Goal: Transaction & Acquisition: Purchase product/service

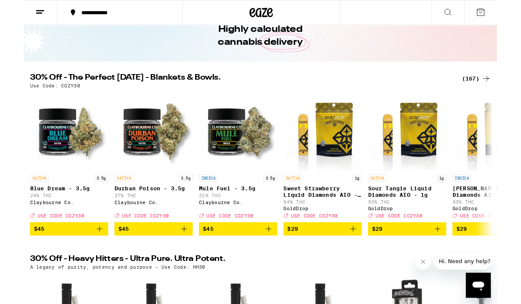
scroll to position [48, 0]
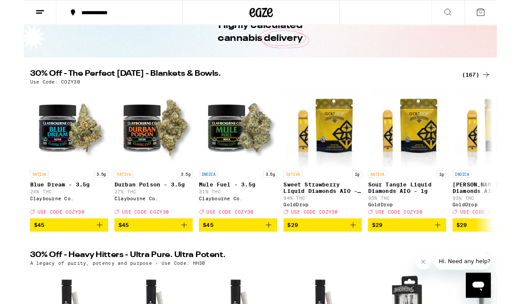
click at [358, 80] on div "(167)" at bounding box center [498, 82] width 32 height 10
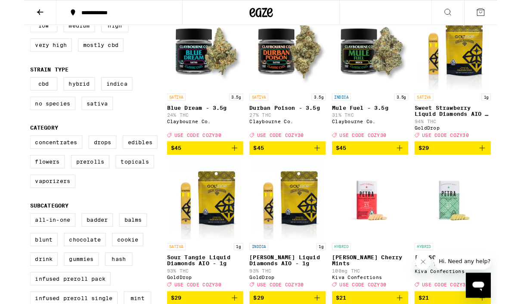
scroll to position [113, 0]
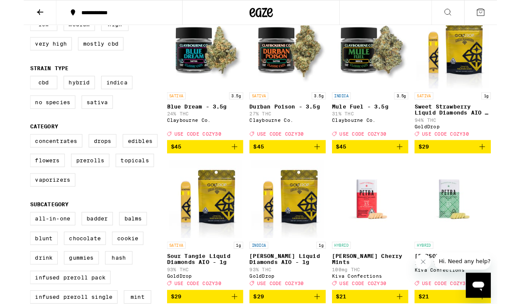
click at [28, 205] on label "Vaporizers" at bounding box center [32, 198] width 50 height 15
click at [9, 149] on input "Vaporizers" at bounding box center [9, 149] width 0 height 0
checkbox input "true"
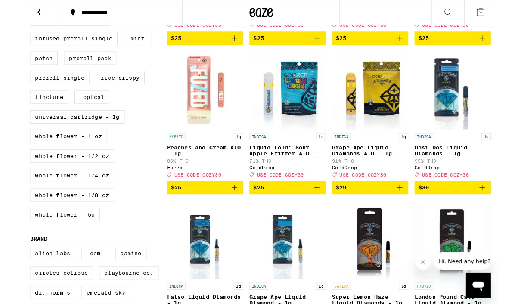
scroll to position [396, 0]
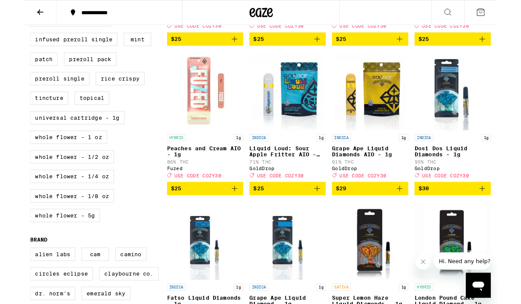
click at [30, 137] on label "Universal Cartridge - 1g" at bounding box center [59, 129] width 104 height 15
checkbox input "true"
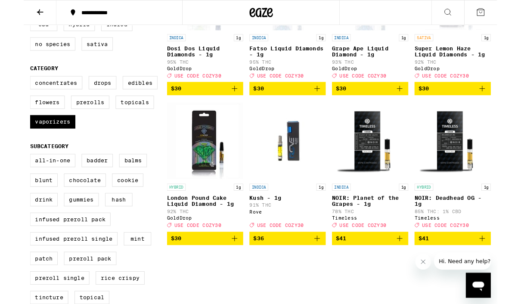
scroll to position [192, 0]
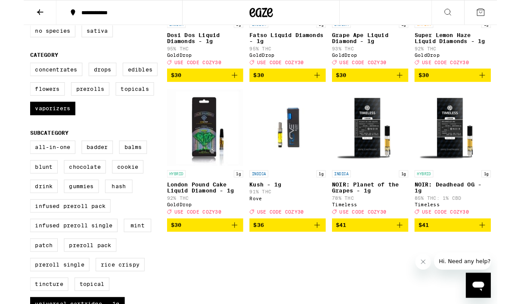
click at [20, 169] on label "All-In-One" at bounding box center [32, 161] width 50 height 15
click at [9, 156] on input "All-In-One" at bounding box center [9, 156] width 0 height 0
checkbox input "true"
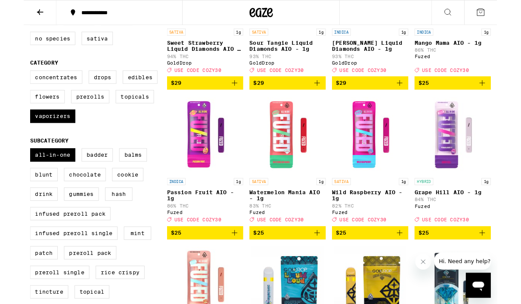
scroll to position [197, 0]
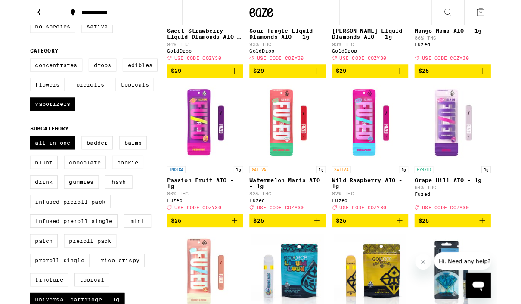
click at [229, 248] on icon "Add to bag" at bounding box center [232, 243] width 10 height 10
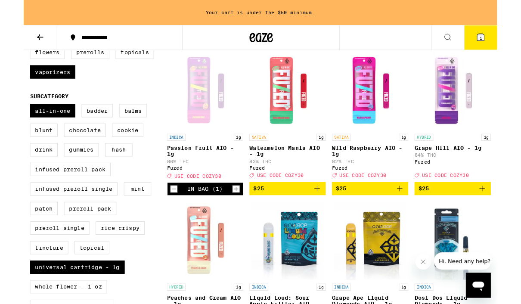
scroll to position [260, 0]
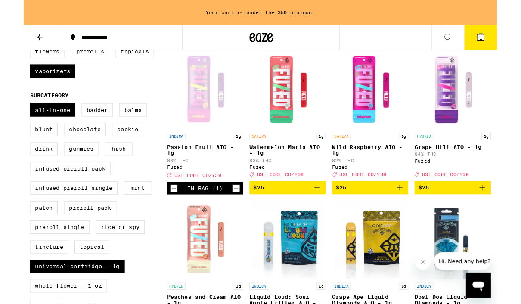
click at [358, 214] on button "$25" at bounding box center [472, 206] width 84 height 15
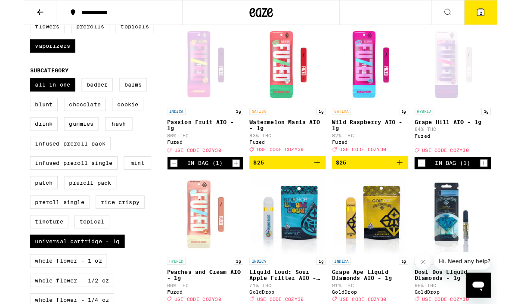
click at [324, 184] on icon "Add to bag" at bounding box center [323, 179] width 10 height 10
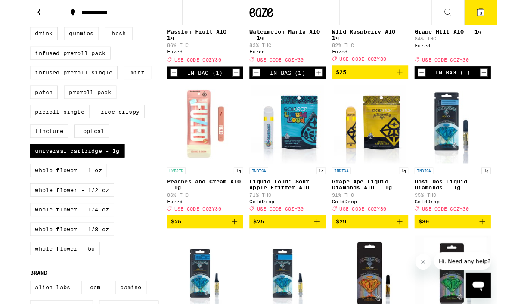
scroll to position [361, 0]
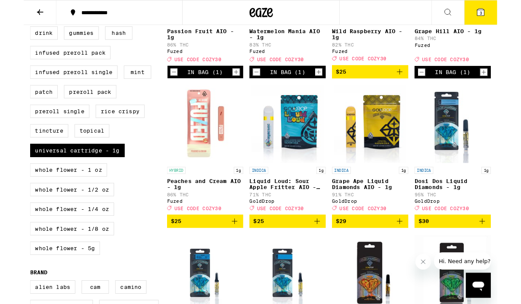
click at [323, 246] on icon "Add to bag" at bounding box center [323, 243] width 6 height 6
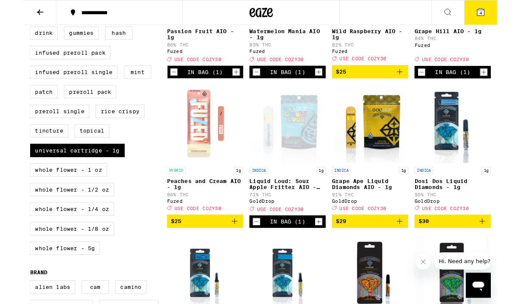
click at [358, 16] on icon at bounding box center [503, 13] width 8 height 8
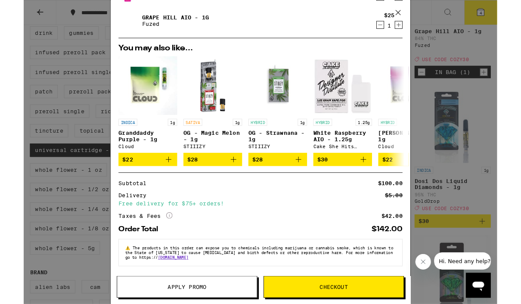
scroll to position [120, 0]
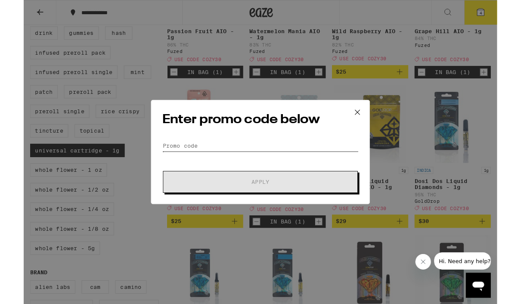
click at [196, 156] on input "Promo Code" at bounding box center [260, 160] width 216 height 13
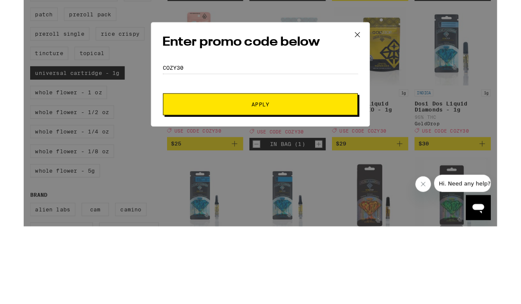
scroll to position [446, 0]
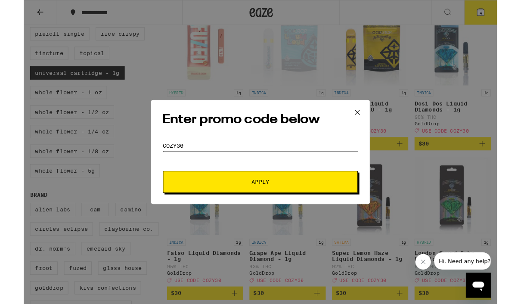
type input "Cozy30"
click at [224, 203] on span "Apply" at bounding box center [260, 200] width 155 height 6
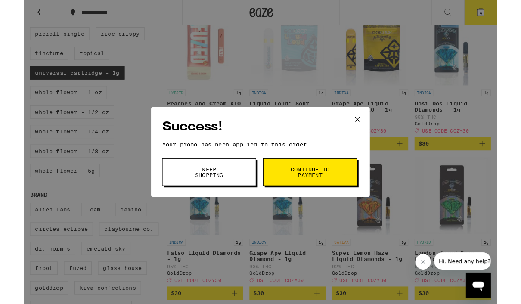
click at [296, 187] on span "Continue to payment" at bounding box center [315, 189] width 44 height 12
